Goal: Task Accomplishment & Management: Complete application form

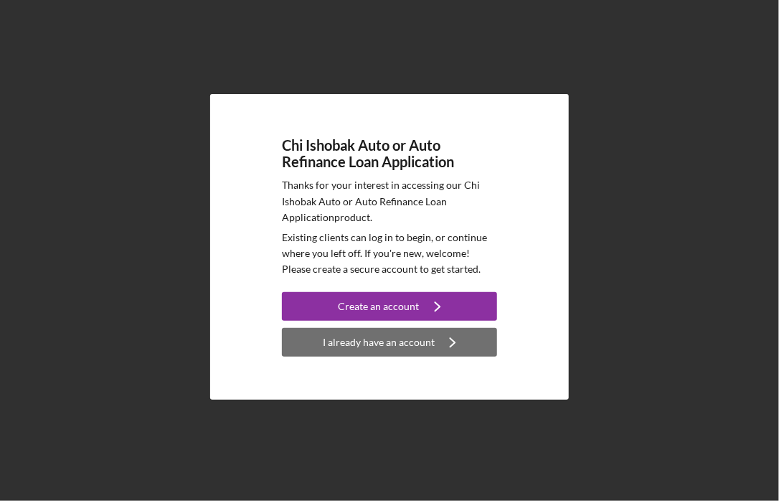
click at [393, 344] on div "I already have an account" at bounding box center [379, 342] width 112 height 29
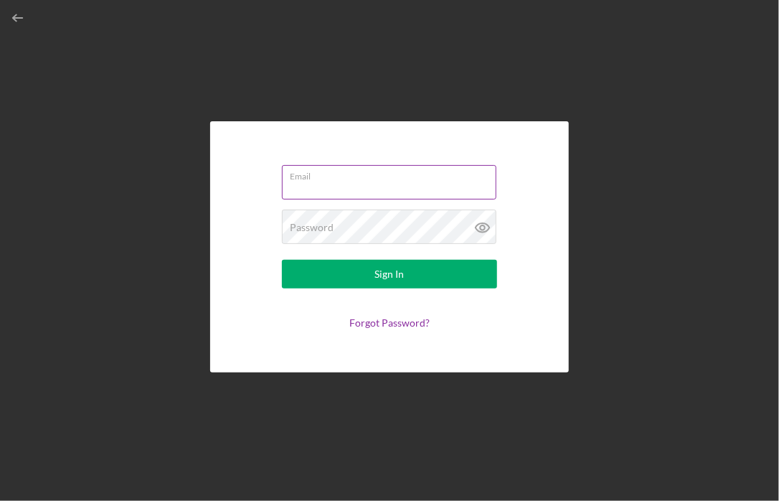
click at [413, 188] on input "Email" at bounding box center [389, 182] width 215 height 34
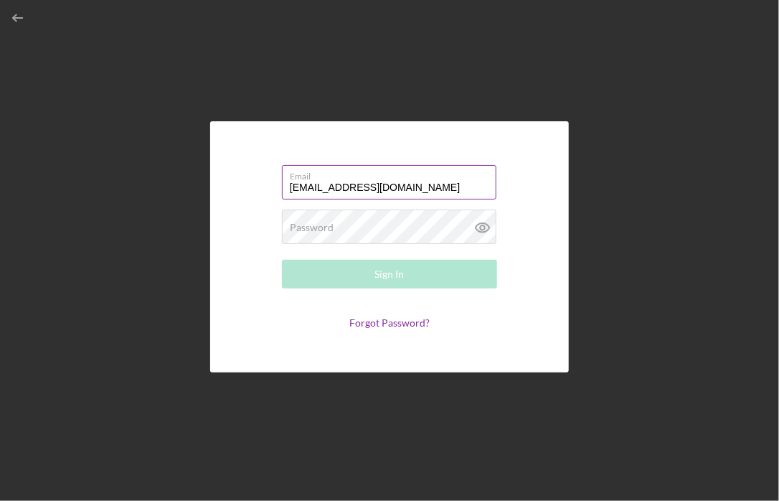
type input "[EMAIL_ADDRESS][DOMAIN_NAME]"
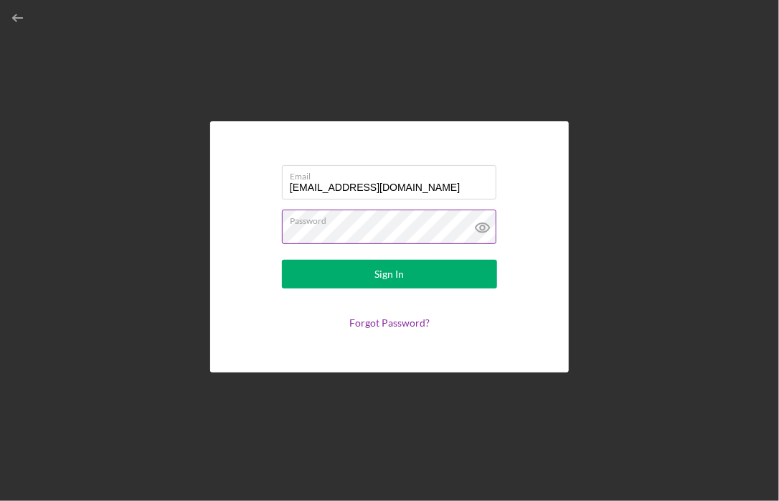
click at [282, 260] on button "Sign In" at bounding box center [389, 274] width 215 height 29
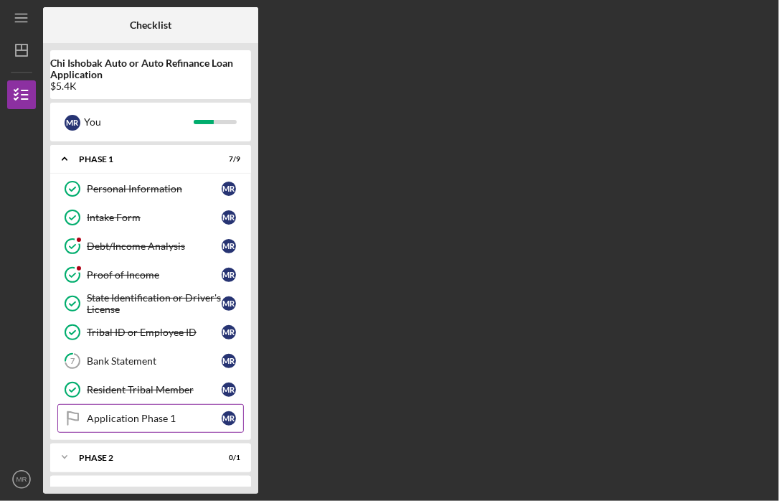
click at [149, 413] on div "Application Phase 1" at bounding box center [154, 418] width 135 height 11
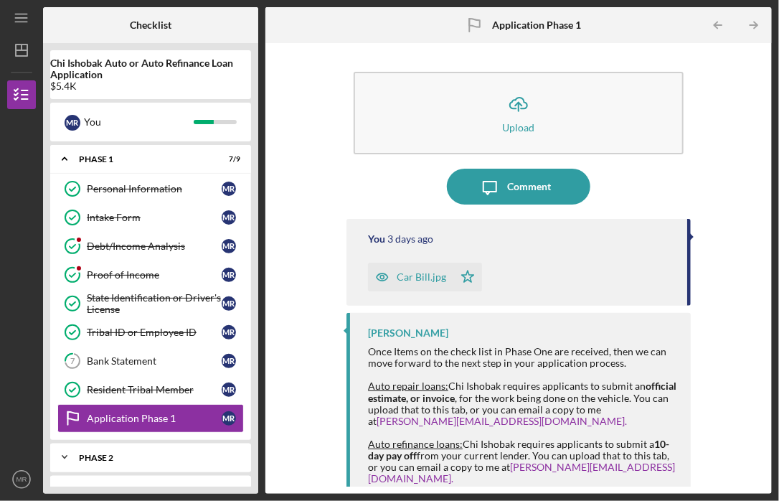
click at [200, 453] on div "Phase 2" at bounding box center [156, 457] width 154 height 9
click at [161, 483] on div "Application Stage 2" at bounding box center [154, 486] width 135 height 11
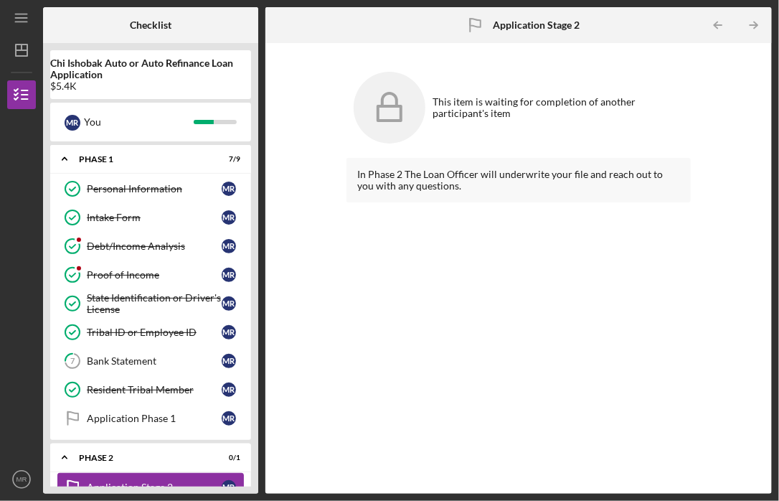
click at [161, 483] on div "Application Stage 2" at bounding box center [154, 486] width 135 height 11
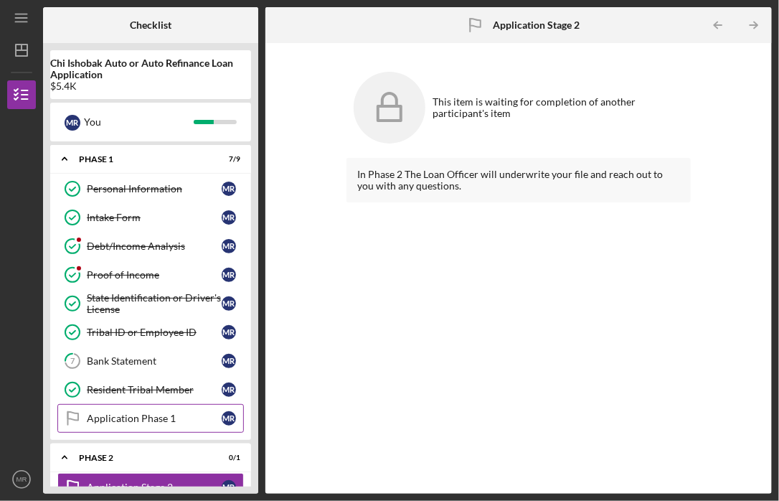
click at [131, 413] on div "Application Phase 1" at bounding box center [154, 418] width 135 height 11
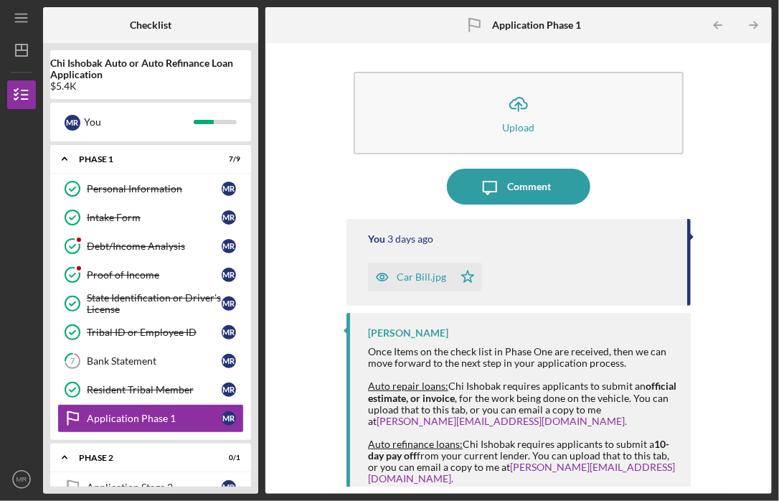
click at [152, 78] on b "Chi Ishobak Auto or Auto Refinance Loan Application" at bounding box center [150, 68] width 201 height 23
click at [176, 72] on b "Chi Ishobak Auto or Auto Refinance Loan Application" at bounding box center [150, 68] width 201 height 23
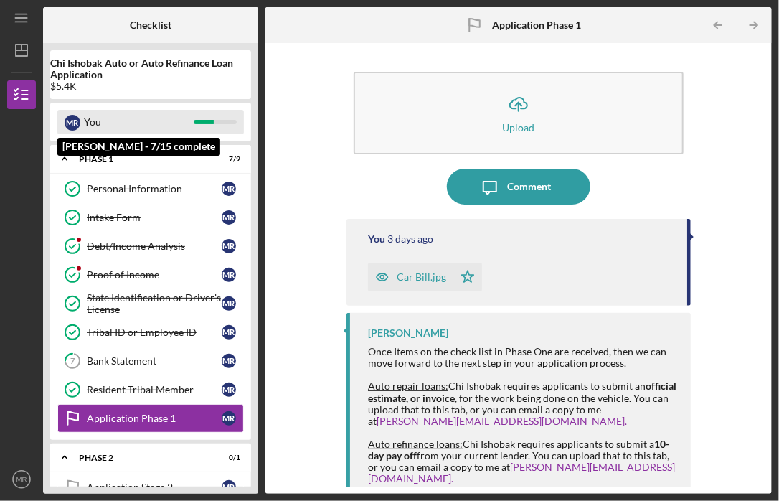
click at [141, 121] on div "You" at bounding box center [139, 122] width 110 height 24
